Goal: Find specific page/section: Find specific page/section

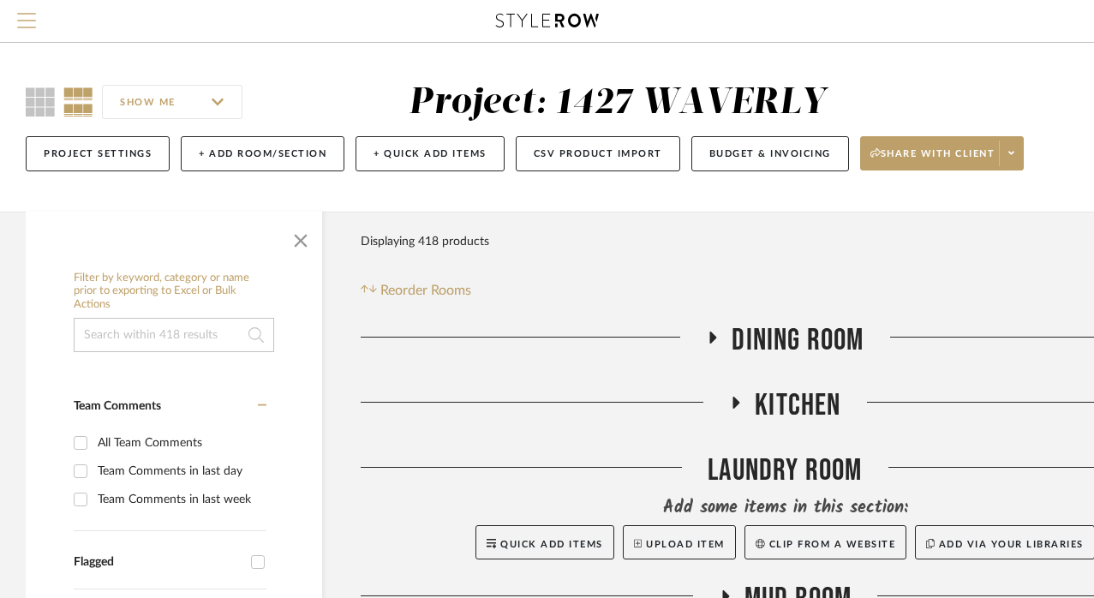
click at [38, 25] on button "Menu" at bounding box center [26, 21] width 53 height 42
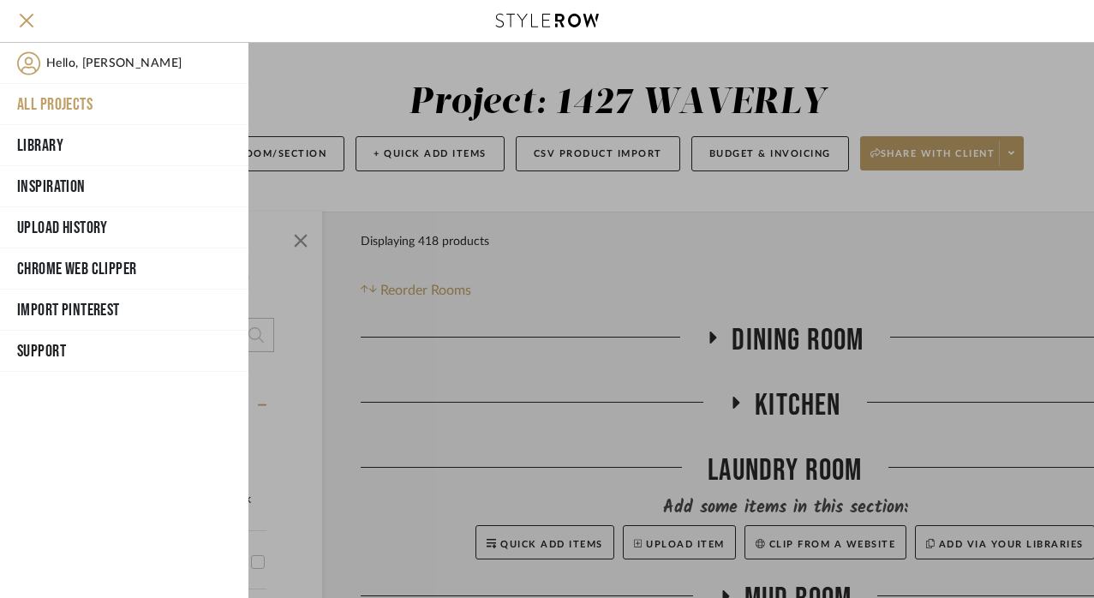
click at [49, 112] on button "All Projects" at bounding box center [124, 104] width 249 height 41
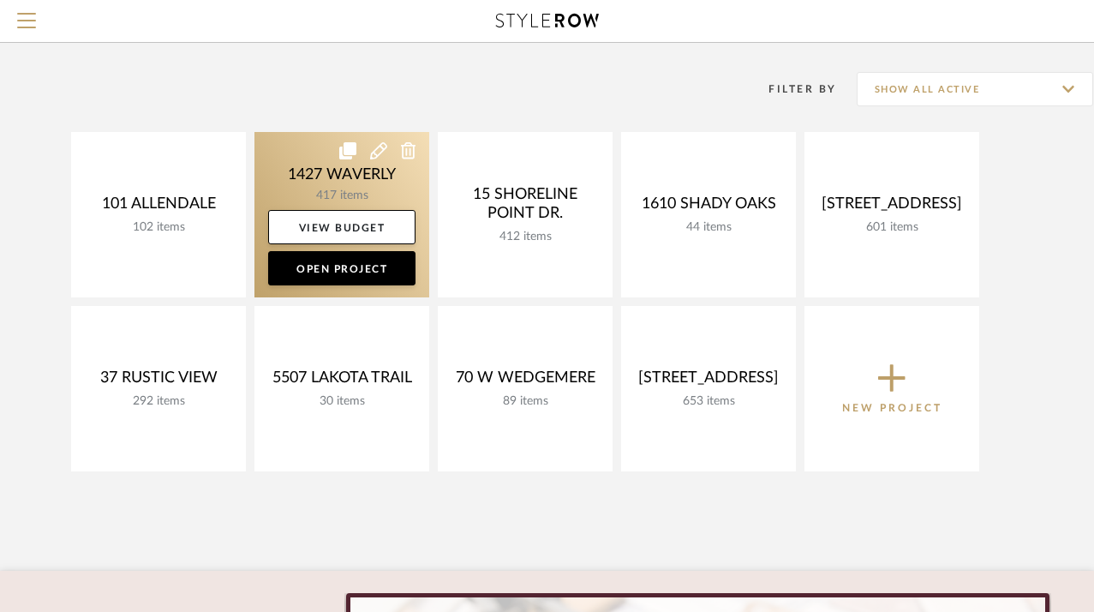
scroll to position [114, 0]
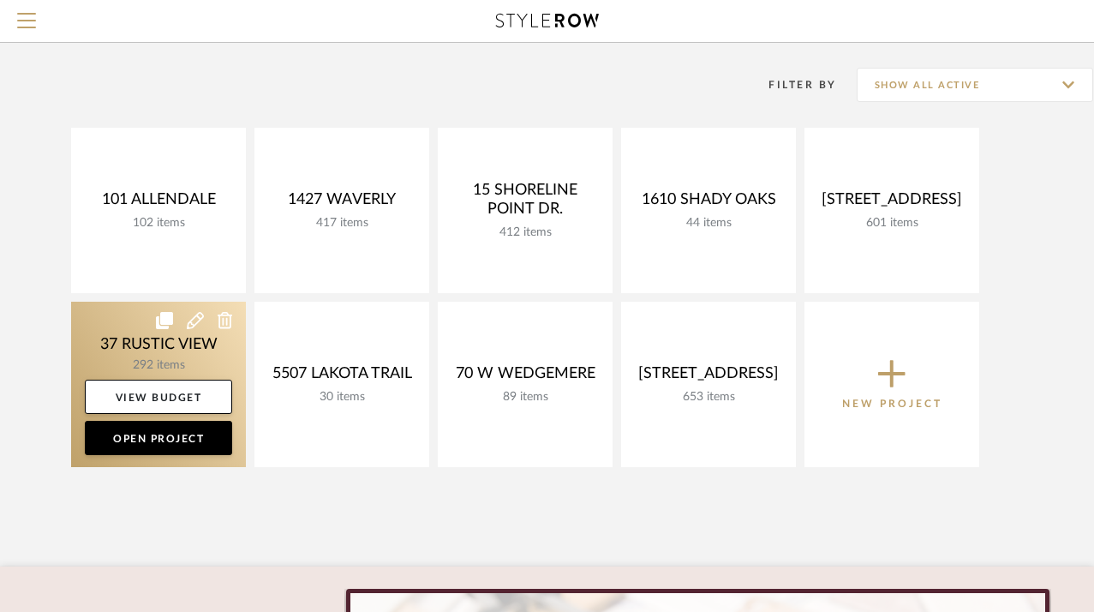
click at [125, 347] on link at bounding box center [158, 384] width 175 height 165
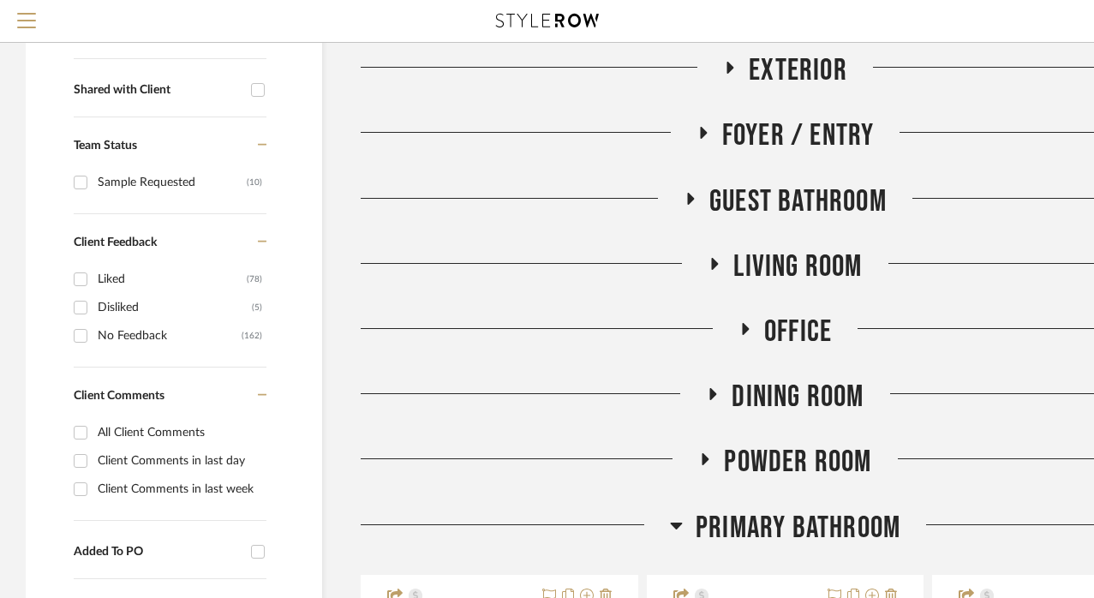
scroll to position [552, 0]
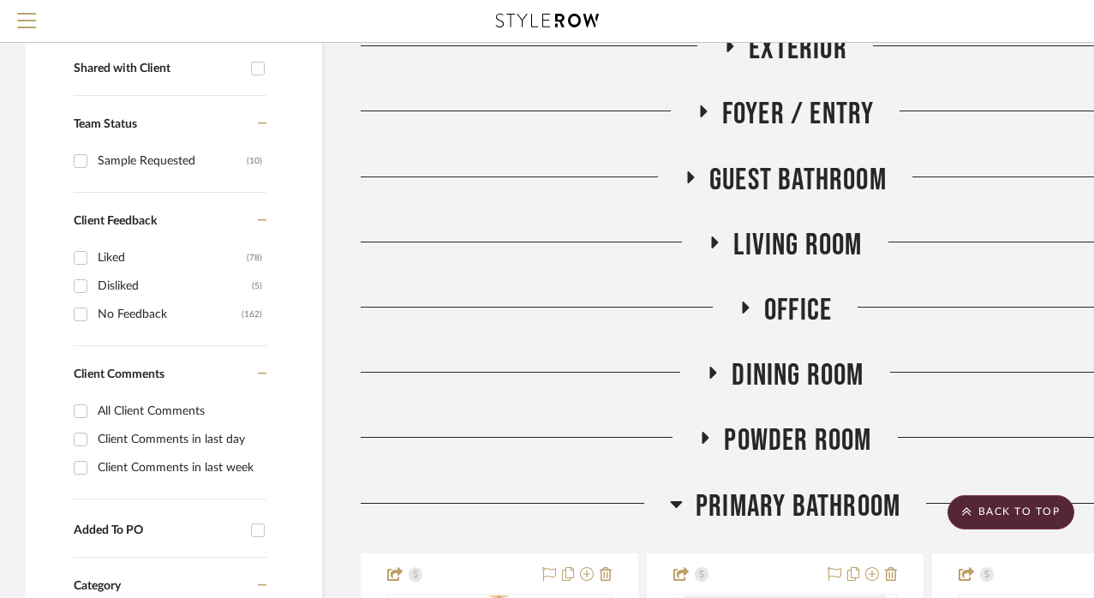
click at [756, 307] on h3 "Office" at bounding box center [785, 310] width 93 height 37
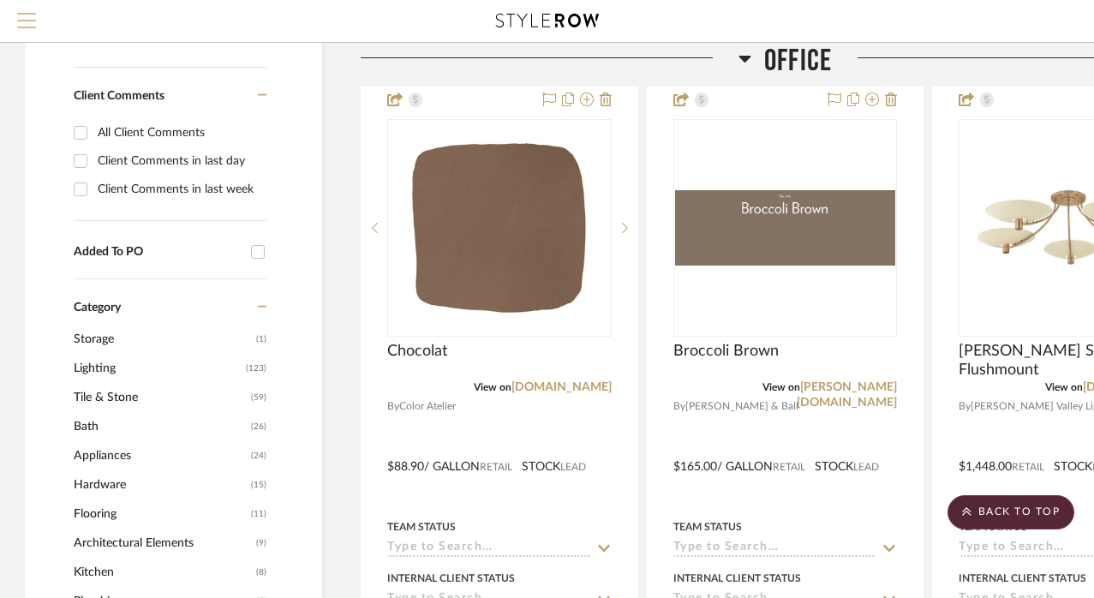
scroll to position [937, 0]
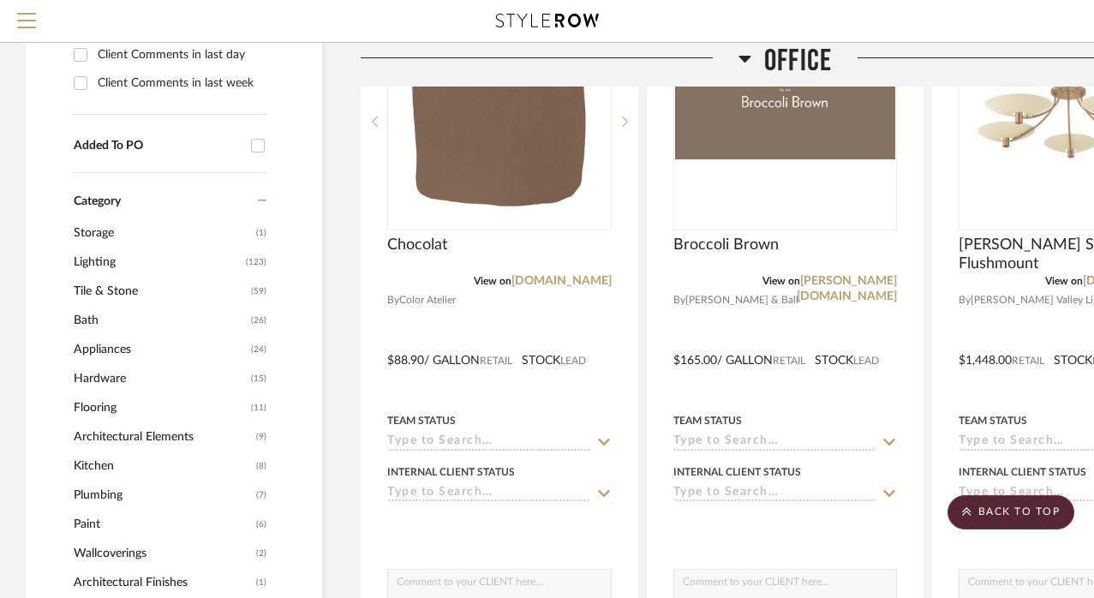
click at [742, 55] on icon at bounding box center [745, 58] width 13 height 21
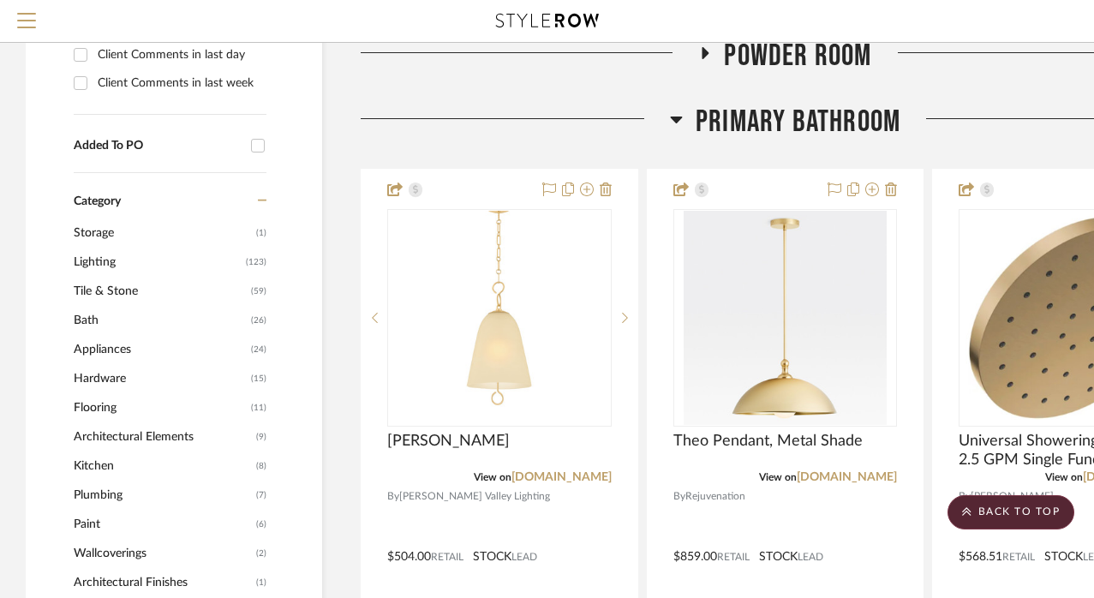
click at [681, 117] on icon at bounding box center [676, 119] width 13 height 21
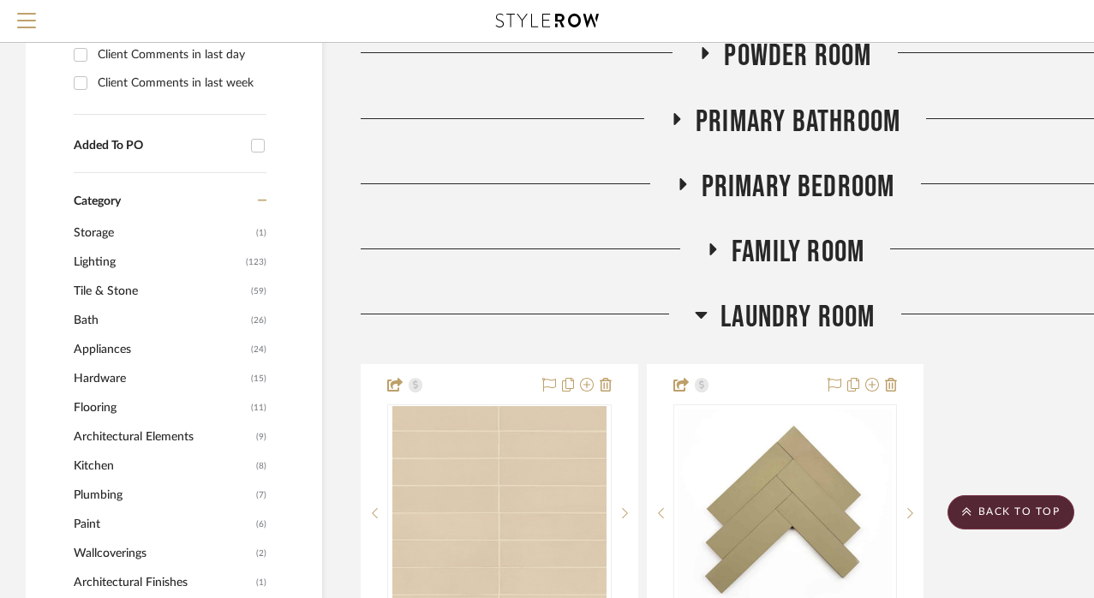
click at [713, 246] on icon at bounding box center [713, 249] width 7 height 12
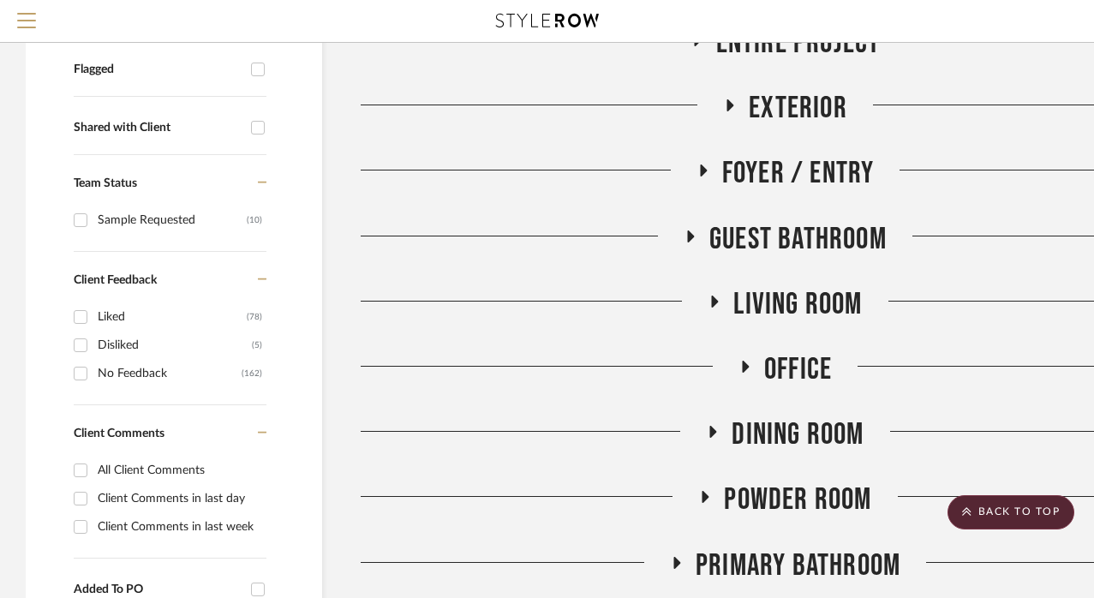
scroll to position [488, 0]
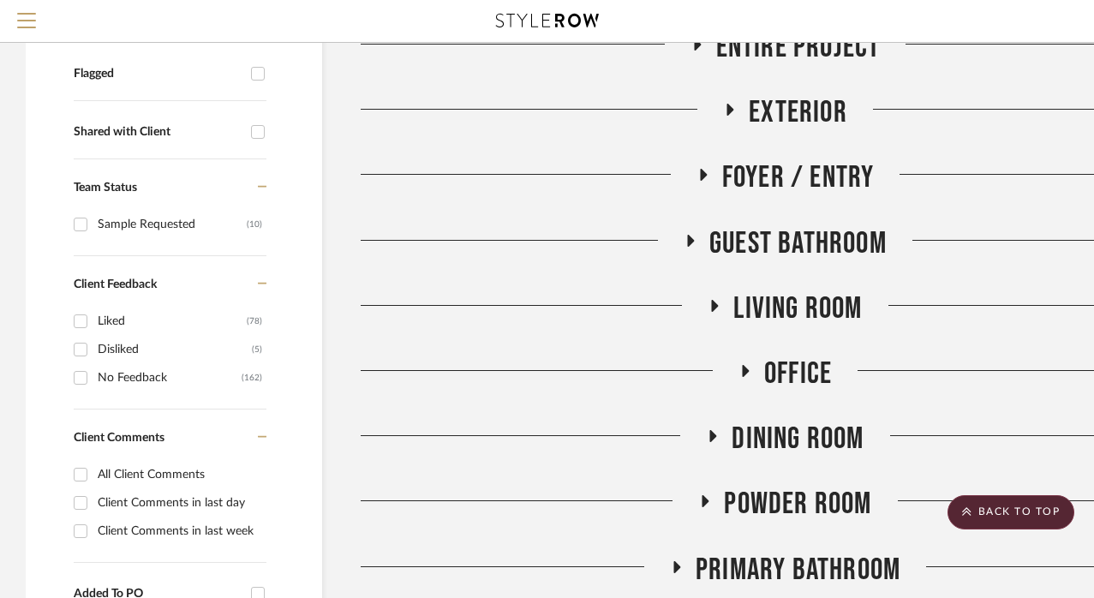
click at [738, 365] on icon at bounding box center [744, 371] width 21 height 13
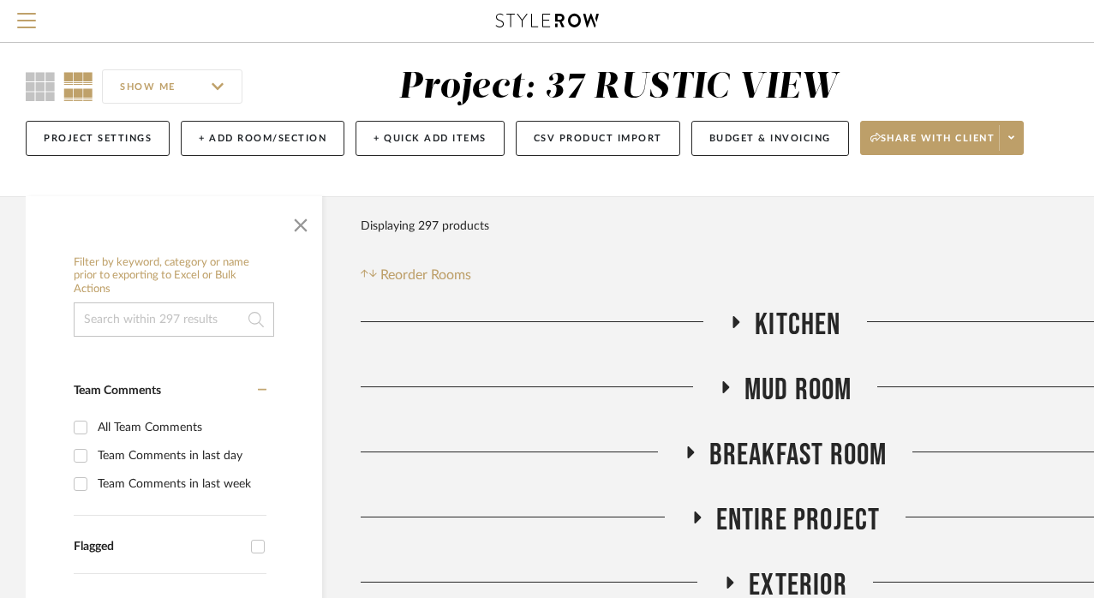
scroll to position [67, 0]
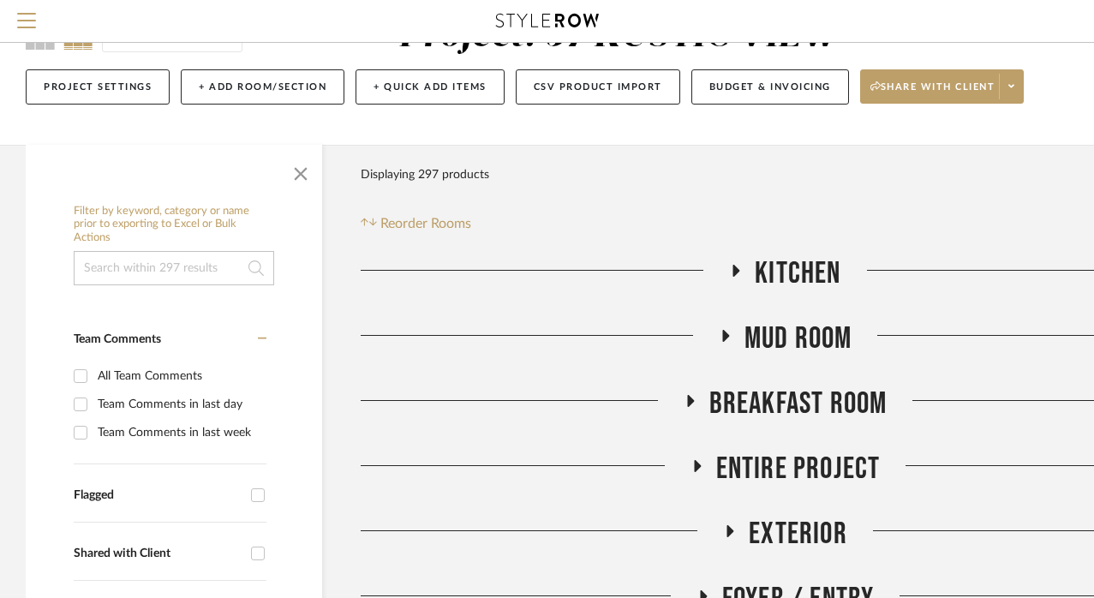
click at [738, 267] on icon at bounding box center [737, 271] width 7 height 12
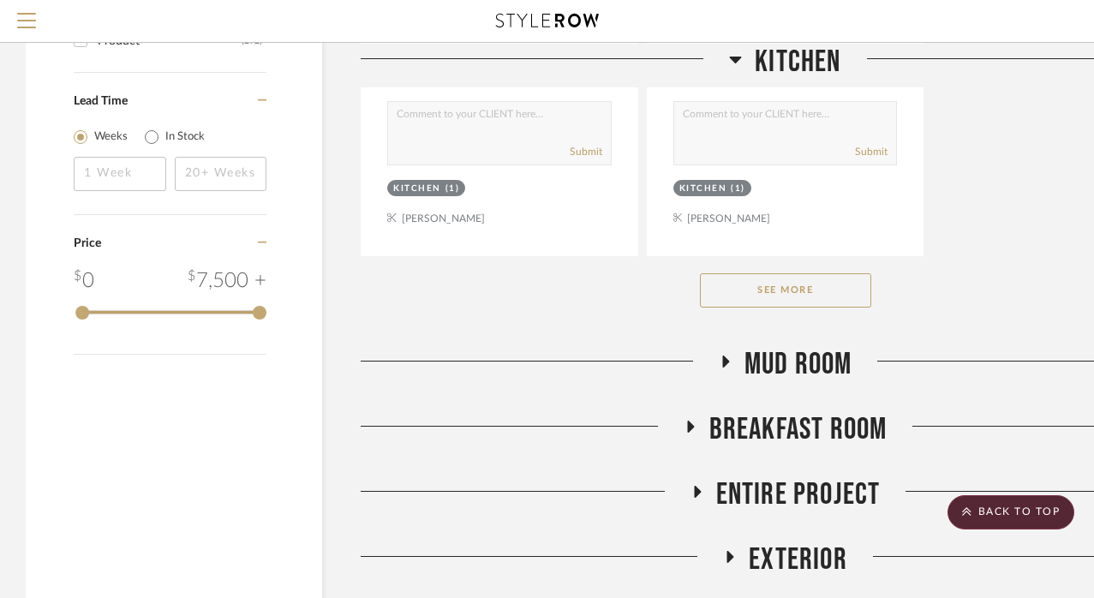
scroll to position [2408, 0]
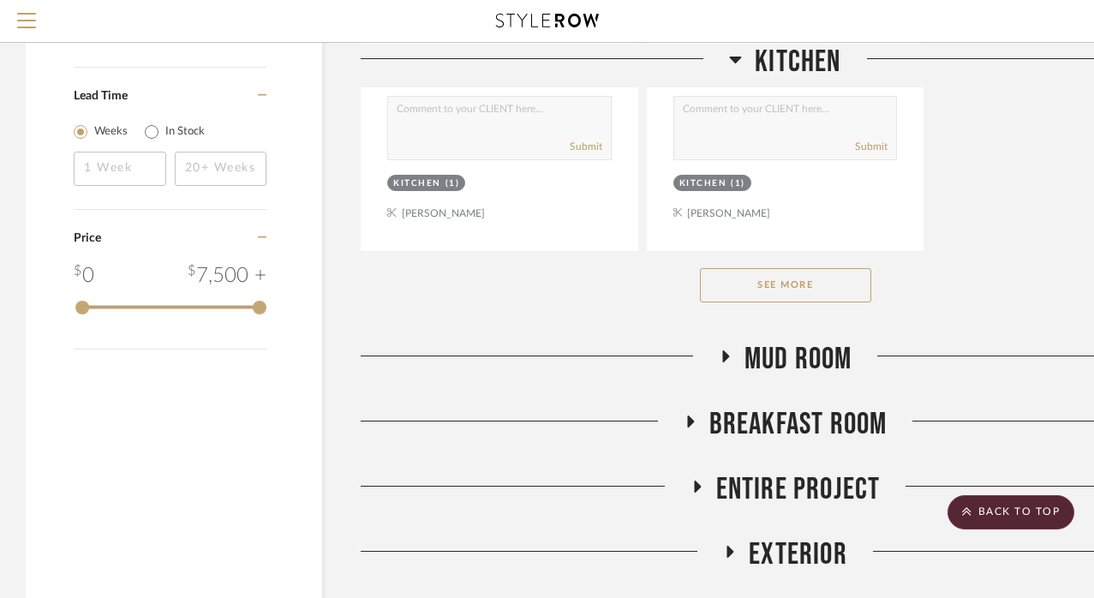
click at [749, 284] on button "See More" at bounding box center [785, 285] width 171 height 34
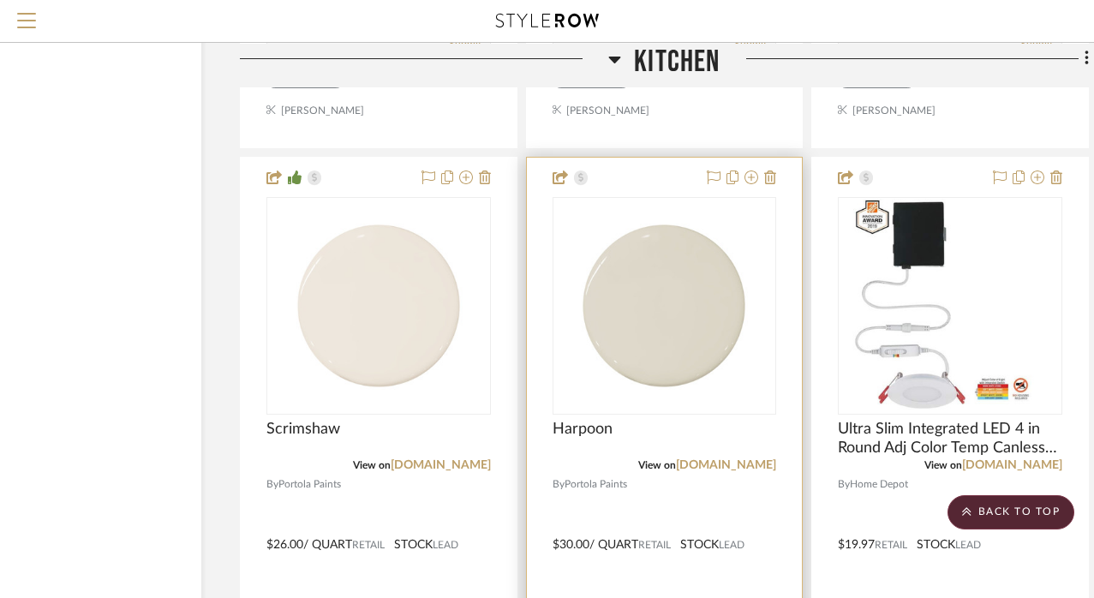
scroll to position [10873, 117]
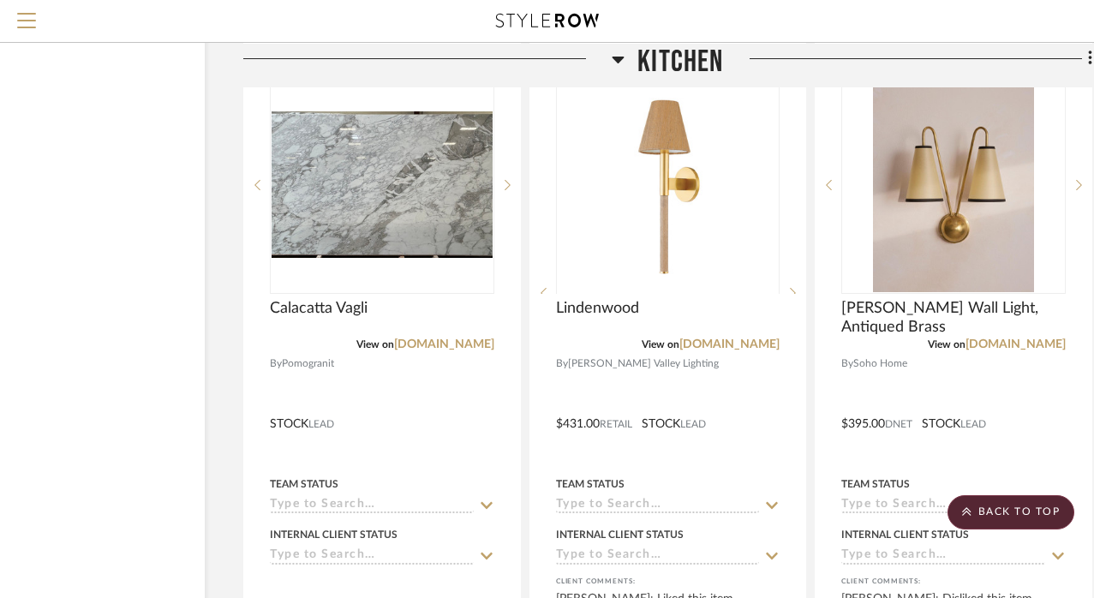
click at [617, 55] on icon at bounding box center [618, 58] width 13 height 21
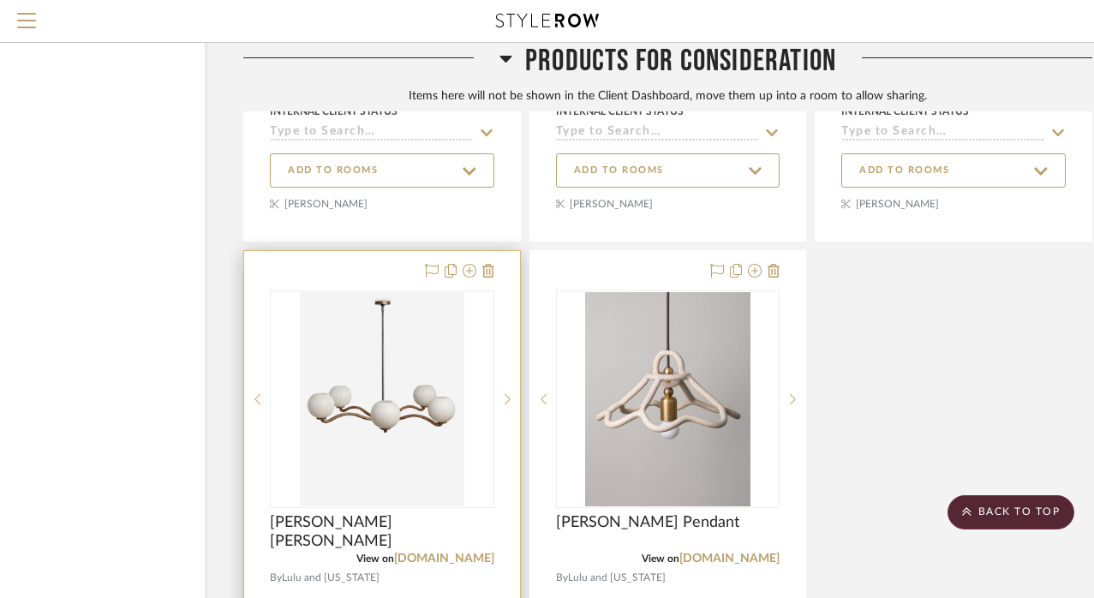
scroll to position [6307, 119]
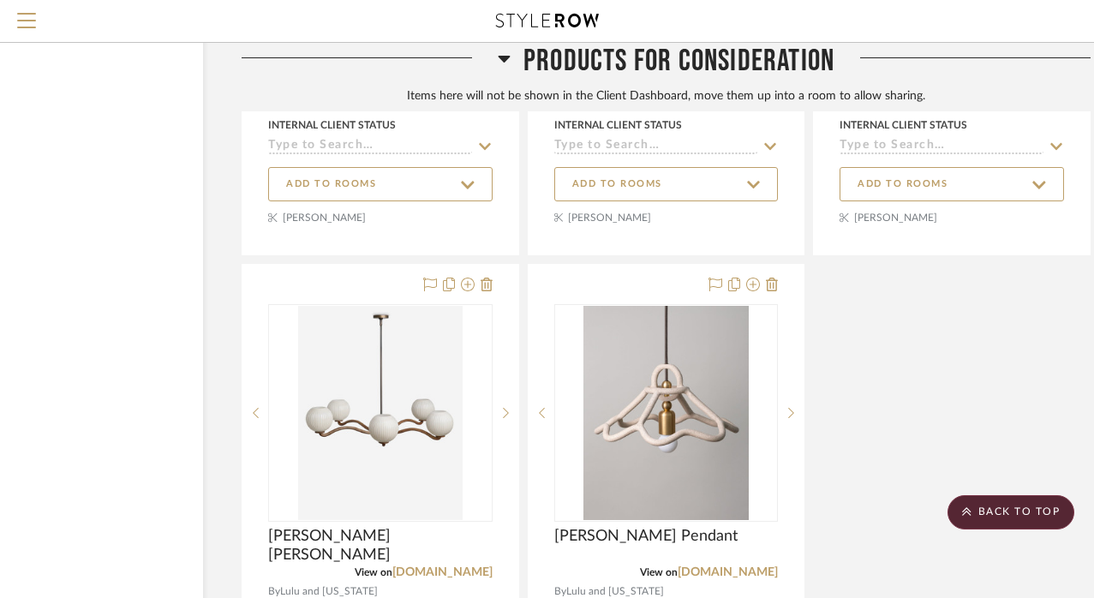
click at [500, 60] on icon at bounding box center [504, 58] width 13 height 21
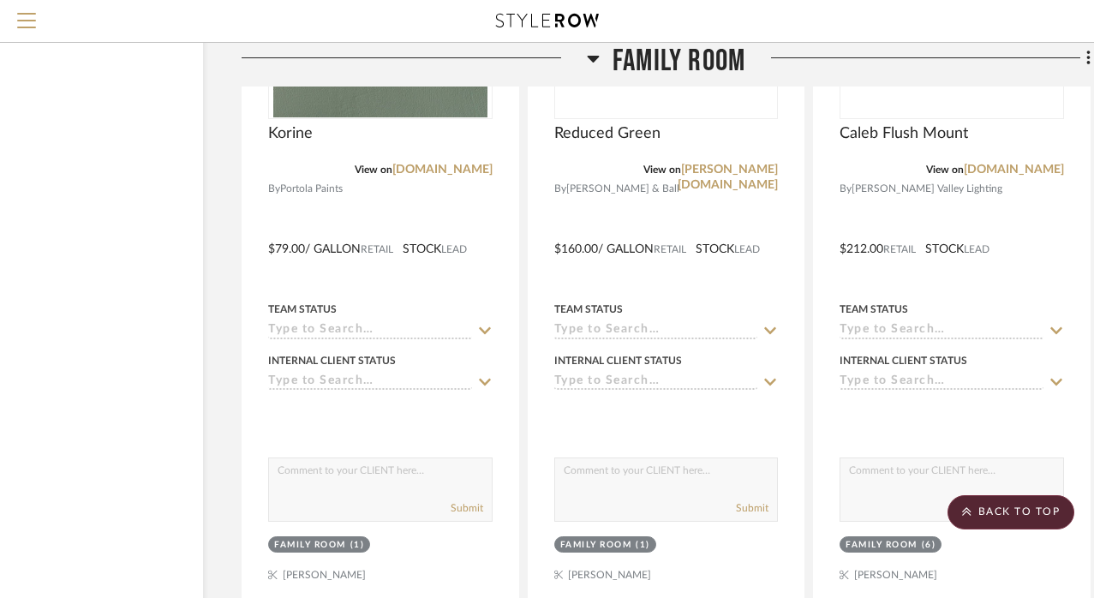
scroll to position [3447, 119]
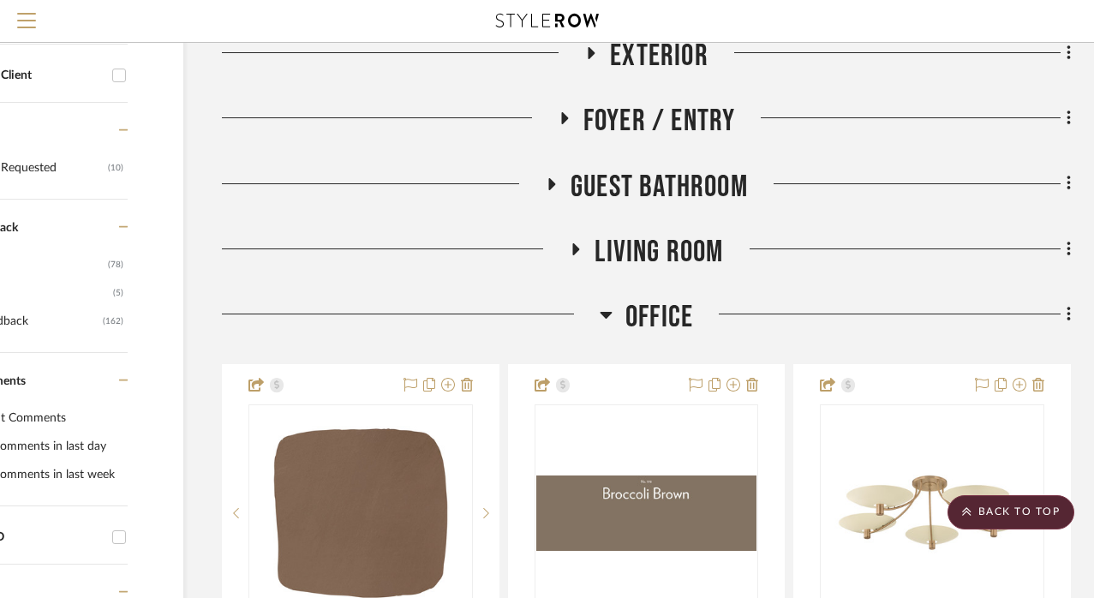
scroll to position [631, 139]
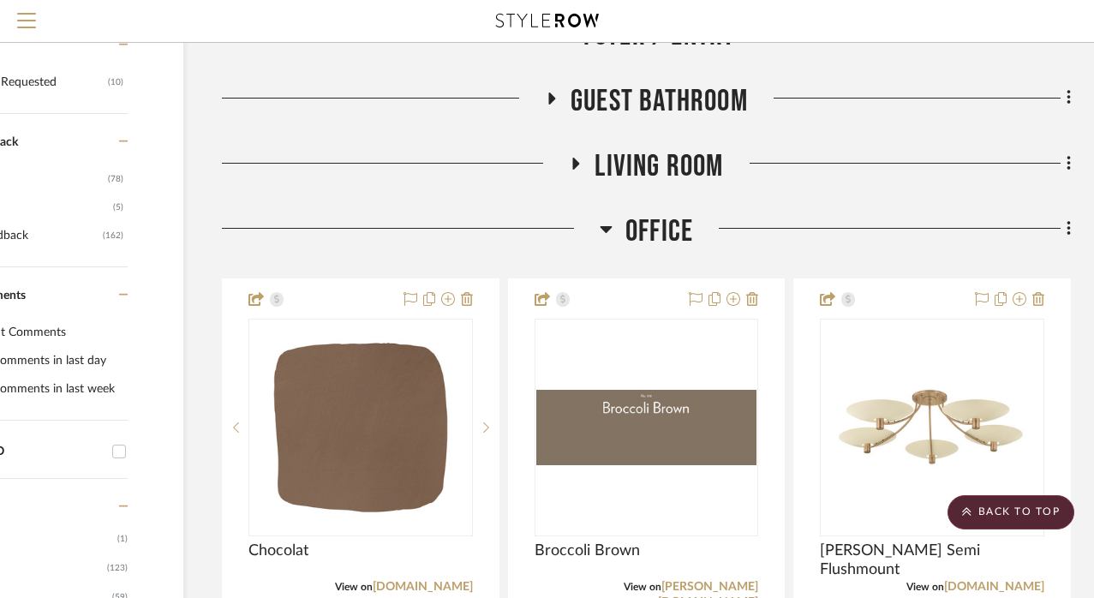
click at [602, 223] on icon at bounding box center [606, 229] width 13 height 21
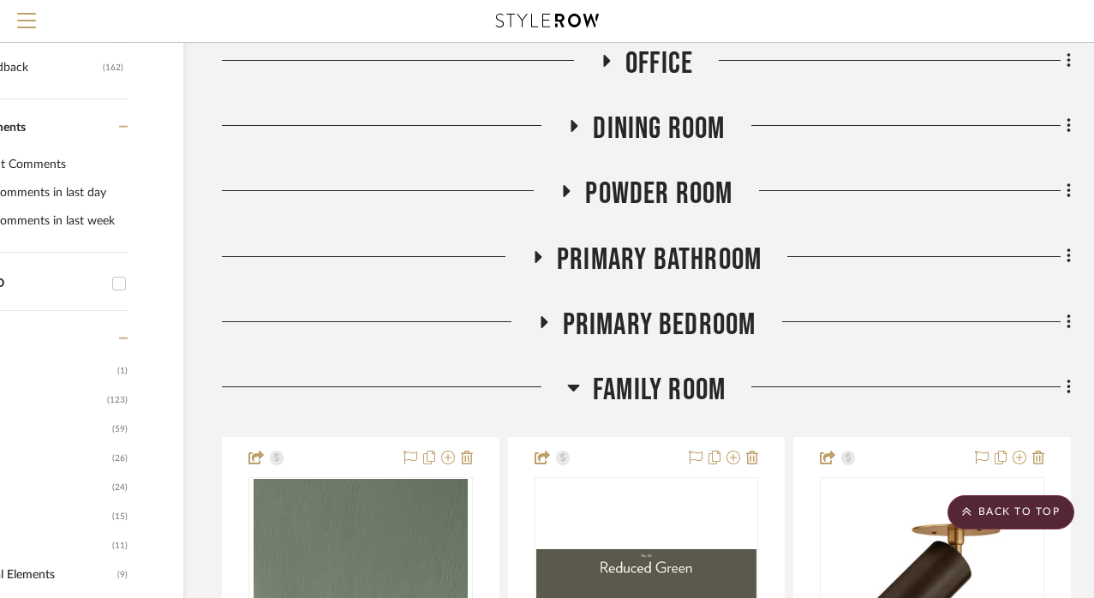
scroll to position [806, 137]
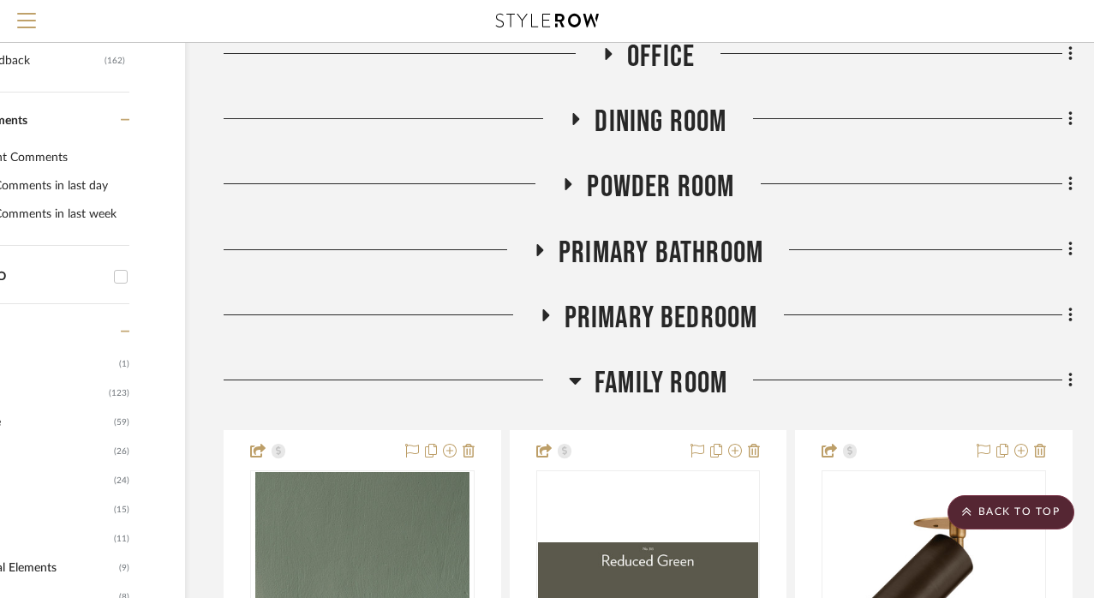
click at [540, 243] on icon at bounding box center [539, 249] width 21 height 13
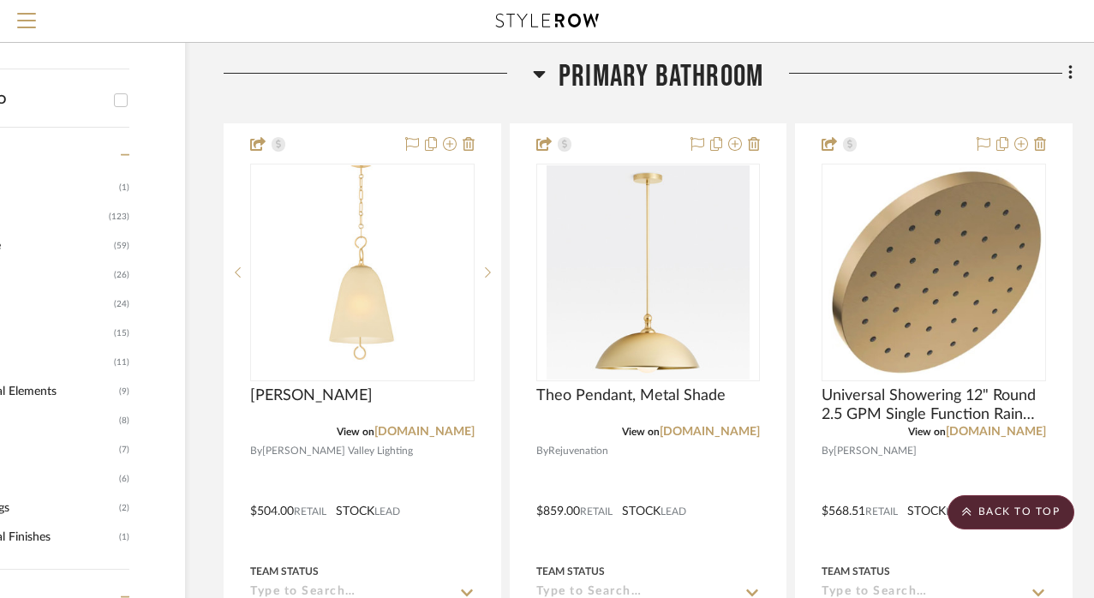
scroll to position [1012, 137]
